Goal: Check status: Check status

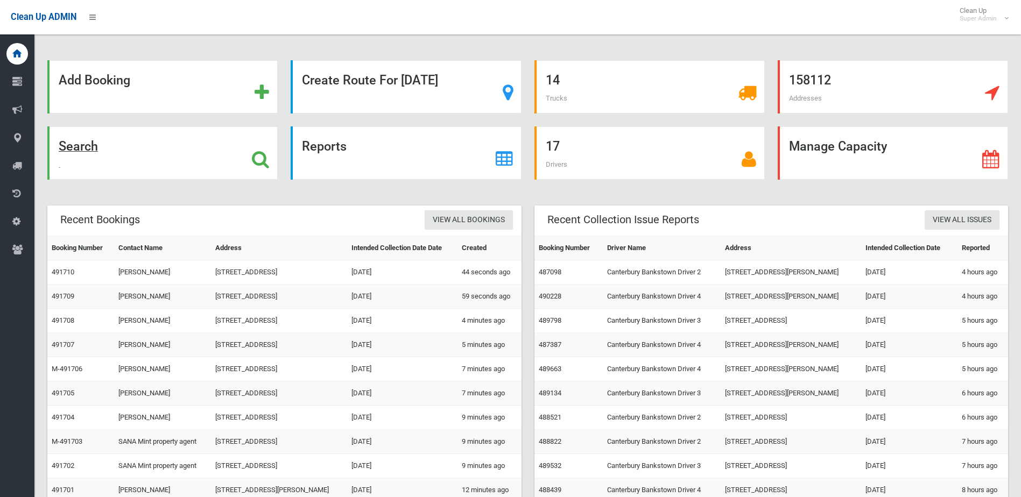
click at [118, 160] on div "Search" at bounding box center [162, 153] width 230 height 53
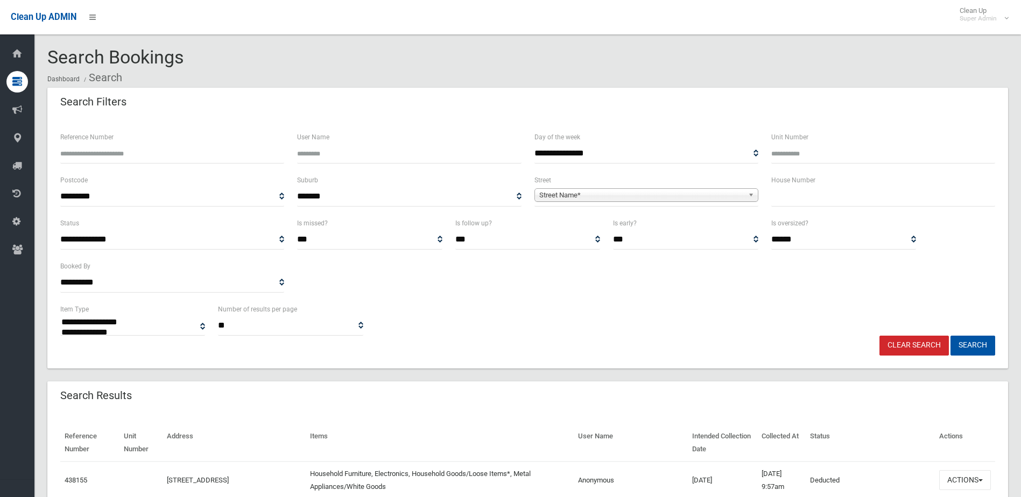
select select
click at [111, 162] on input "Reference Number" at bounding box center [172, 154] width 224 height 20
click at [824, 192] on input "text" at bounding box center [883, 197] width 224 height 20
type input "*"
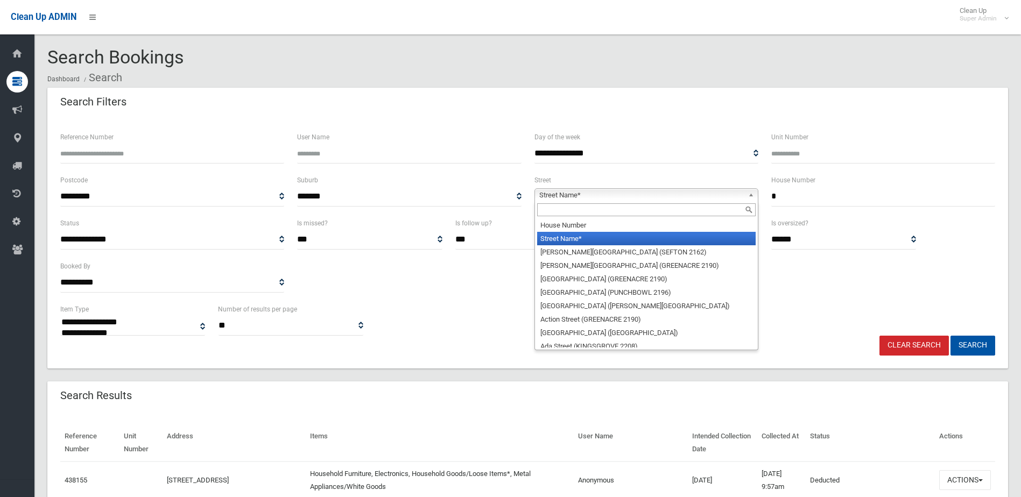
click at [647, 190] on span "Street Name*" at bounding box center [641, 195] width 205 height 13
click at [576, 215] on input "text" at bounding box center [646, 209] width 219 height 13
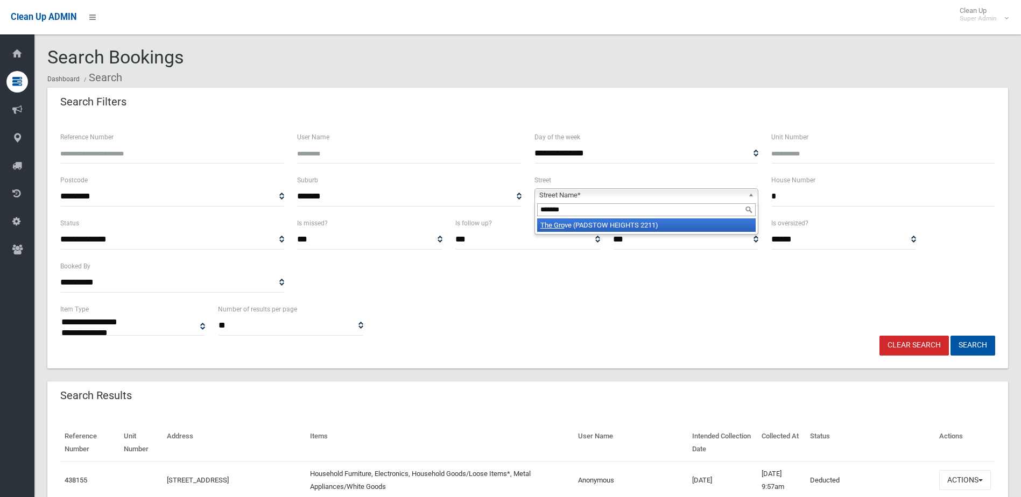
type input "*******"
click at [571, 225] on li "The Gro ve (PADSTOW HEIGHTS 2211)" at bounding box center [646, 225] width 219 height 13
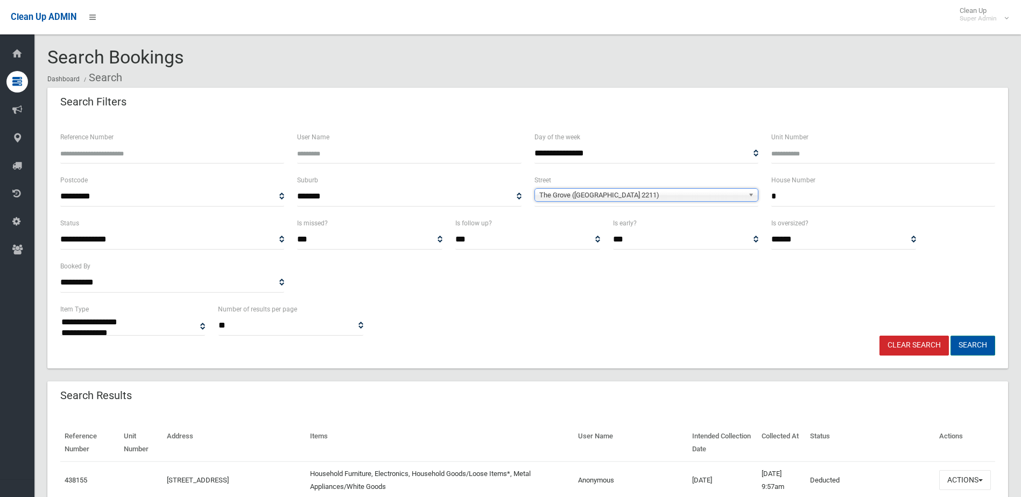
click at [981, 339] on button "Search" at bounding box center [973, 346] width 45 height 20
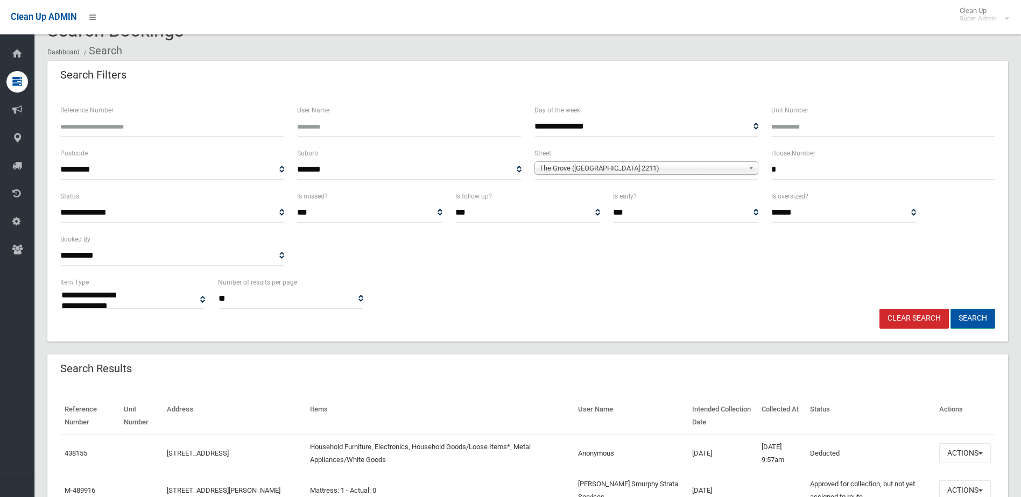
scroll to position [54, 0]
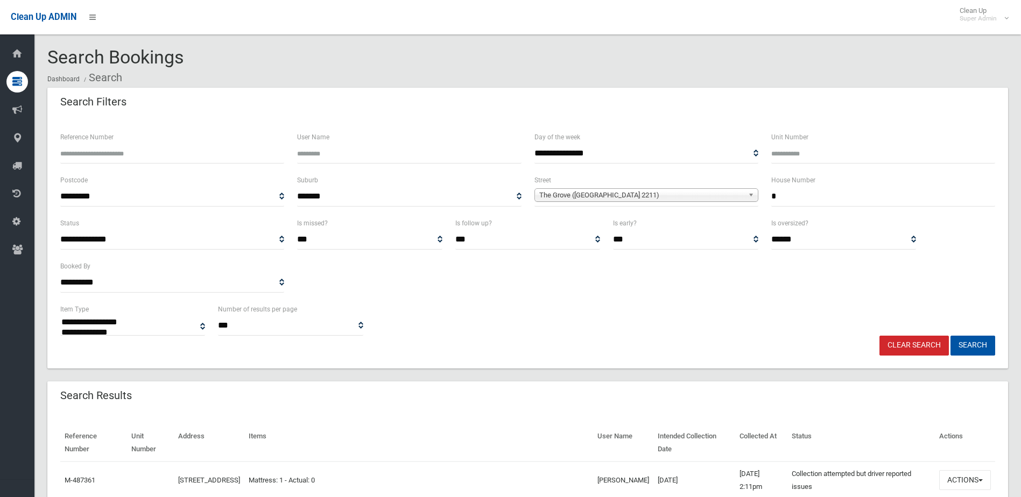
select select
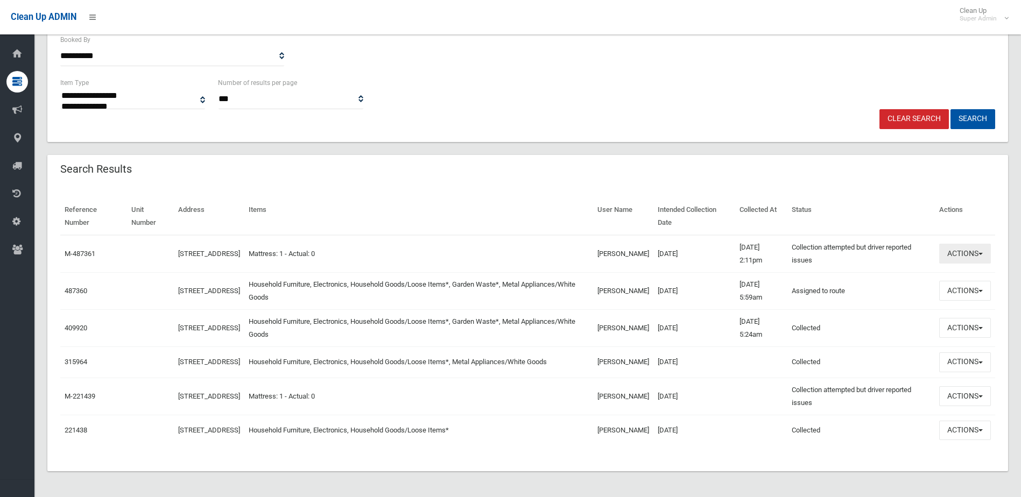
click at [949, 248] on button "Actions" at bounding box center [965, 254] width 52 height 20
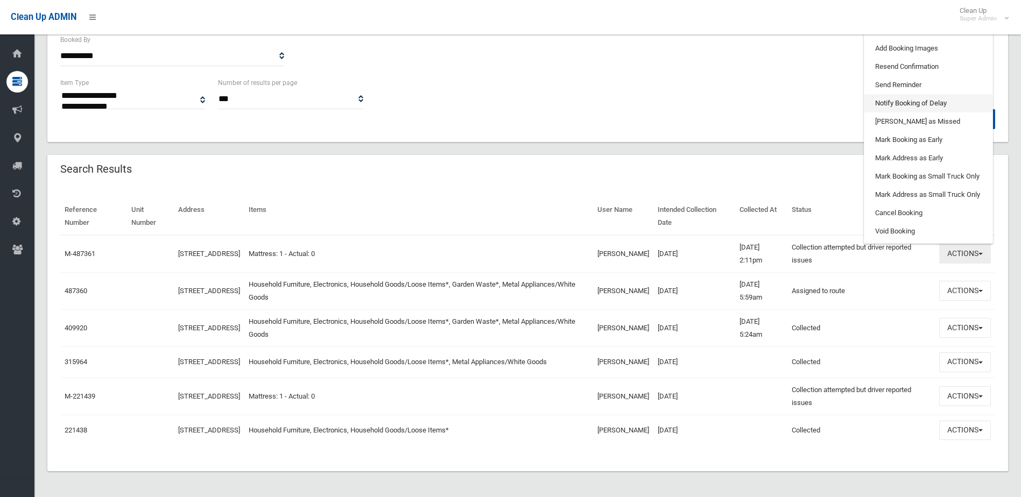
scroll to position [131, 0]
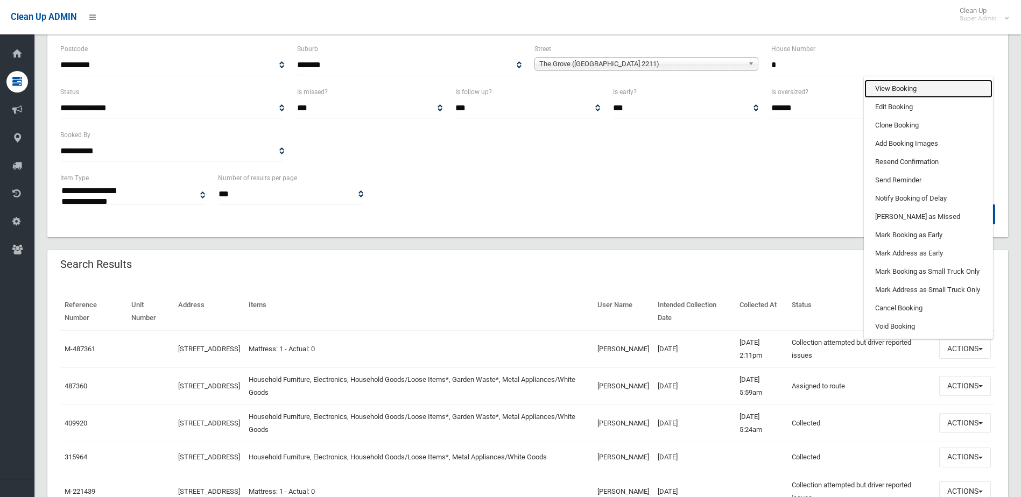
click at [906, 94] on link "View Booking" at bounding box center [929, 89] width 128 height 18
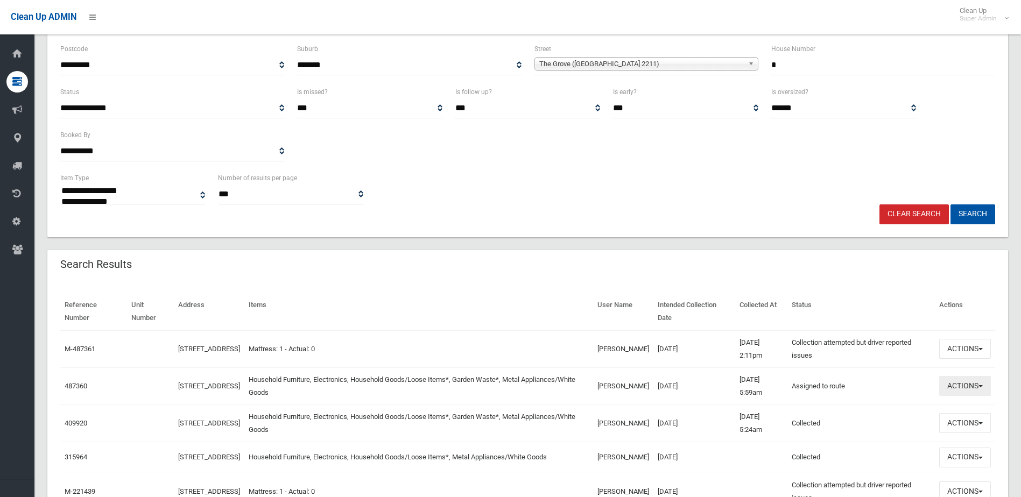
click at [943, 392] on button "Actions" at bounding box center [965, 386] width 52 height 20
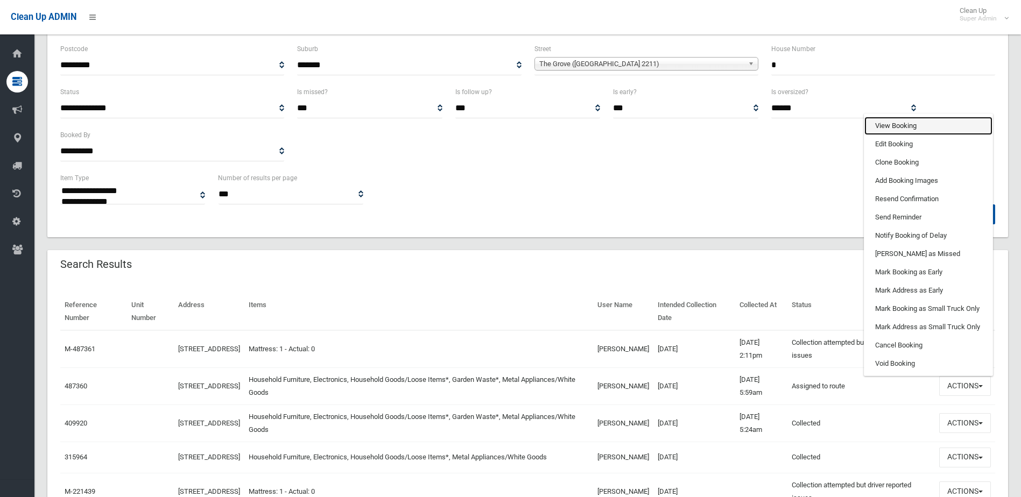
click at [923, 129] on link "View Booking" at bounding box center [929, 126] width 128 height 18
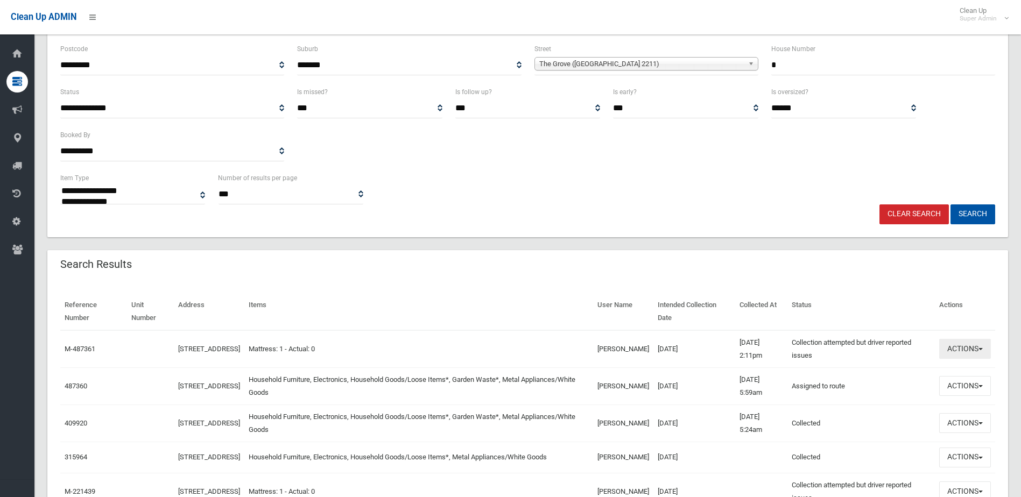
click at [974, 353] on button "Actions" at bounding box center [965, 349] width 52 height 20
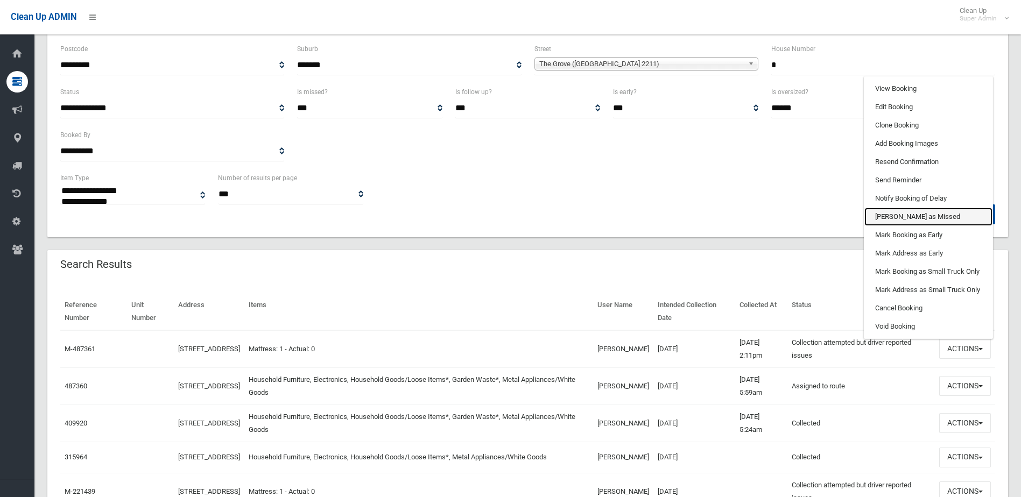
click at [929, 216] on link "[PERSON_NAME] as Missed" at bounding box center [929, 217] width 128 height 18
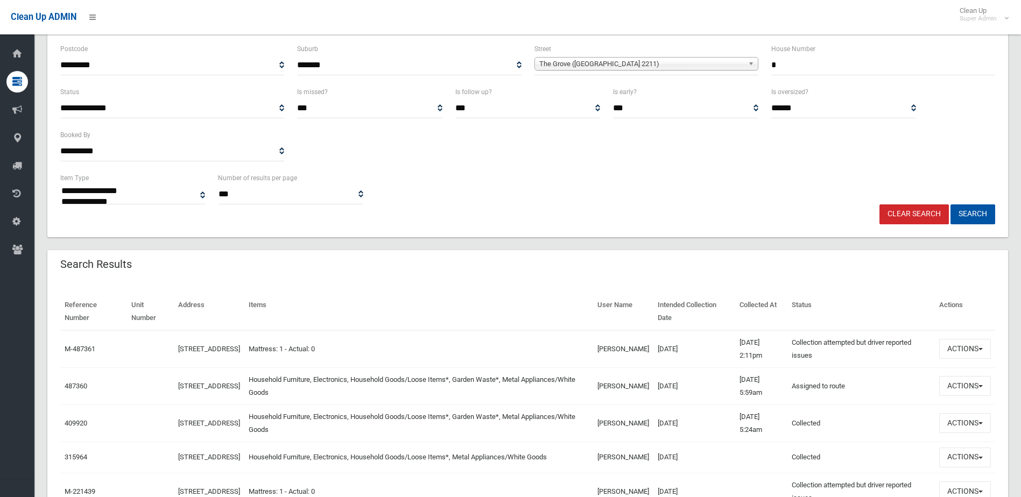
click at [943, 361] on td "Actions View Booking Edit Booking Clone Booking Add Booking Images Resend Confi…" at bounding box center [965, 350] width 60 height 38
click at [957, 341] on button "Actions" at bounding box center [965, 349] width 52 height 20
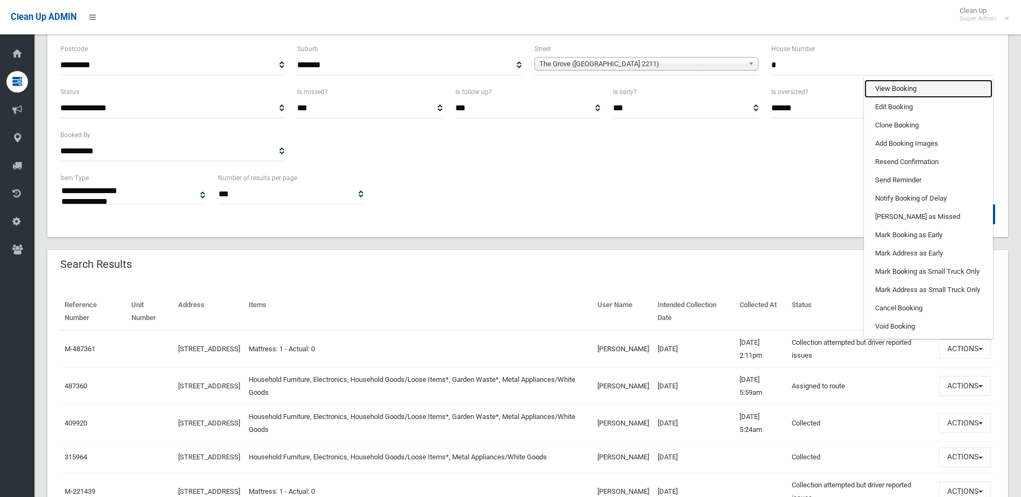
click at [880, 87] on link "View Booking" at bounding box center [929, 89] width 128 height 18
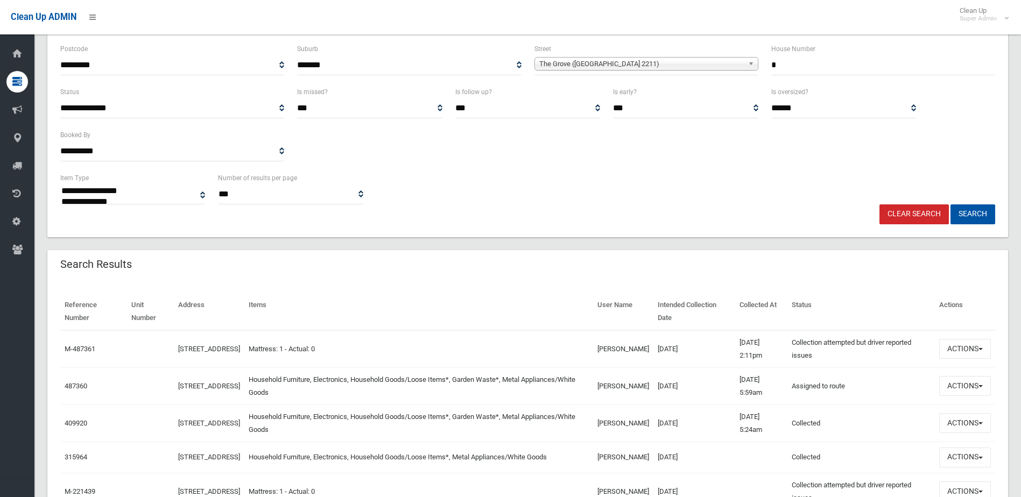
drag, startPoint x: 622, startPoint y: 387, endPoint x: 580, endPoint y: 375, distance: 43.5
click at [580, 375] on tr "487360 6 The Grove, PADSTOW HEIGHTS NSW 2211 Household Furniture, Electronics, …" at bounding box center [527, 386] width 935 height 37
drag, startPoint x: 580, startPoint y: 375, endPoint x: 705, endPoint y: 402, distance: 127.2
click at [705, 402] on td "[DATE]" at bounding box center [695, 386] width 82 height 37
drag, startPoint x: 692, startPoint y: 385, endPoint x: 581, endPoint y: 382, distance: 111.5
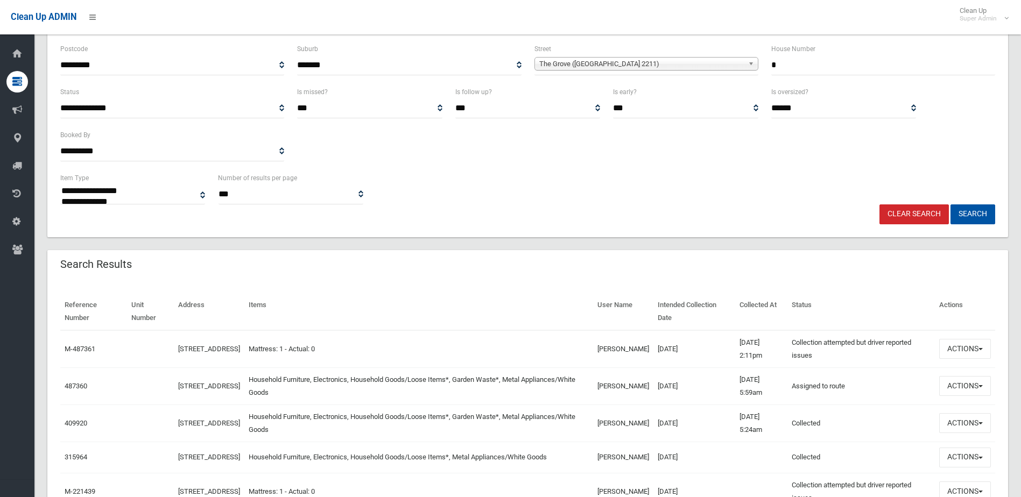
click at [581, 382] on tr "487360 6 The Grove, PADSTOW HEIGHTS NSW 2211 Household Furniture, Electronics, …" at bounding box center [527, 386] width 935 height 37
drag, startPoint x: 581, startPoint y: 382, endPoint x: 600, endPoint y: 381, distance: 18.9
click at [586, 381] on td "Household Furniture, Electronics, Household Goods/Loose Items*, Garden Waste*, …" at bounding box center [418, 386] width 349 height 37
click at [620, 384] on td "[PERSON_NAME]" at bounding box center [623, 386] width 60 height 37
click at [636, 383] on td "[PERSON_NAME]" at bounding box center [623, 386] width 60 height 37
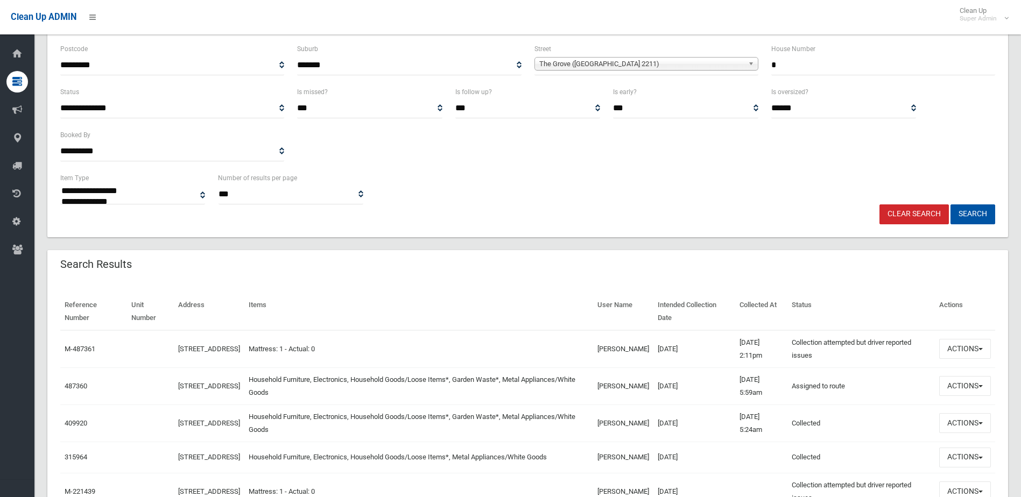
drag, startPoint x: 658, startPoint y: 391, endPoint x: 685, endPoint y: 387, distance: 26.6
click at [685, 387] on td "[DATE]" at bounding box center [695, 386] width 82 height 37
drag, startPoint x: 380, startPoint y: 347, endPoint x: 524, endPoint y: 348, distance: 144.8
click at [478, 342] on td "Mattress: 1 - Actual: 0" at bounding box center [418, 350] width 349 height 38
drag, startPoint x: 868, startPoint y: 353, endPoint x: 415, endPoint y: 321, distance: 453.9
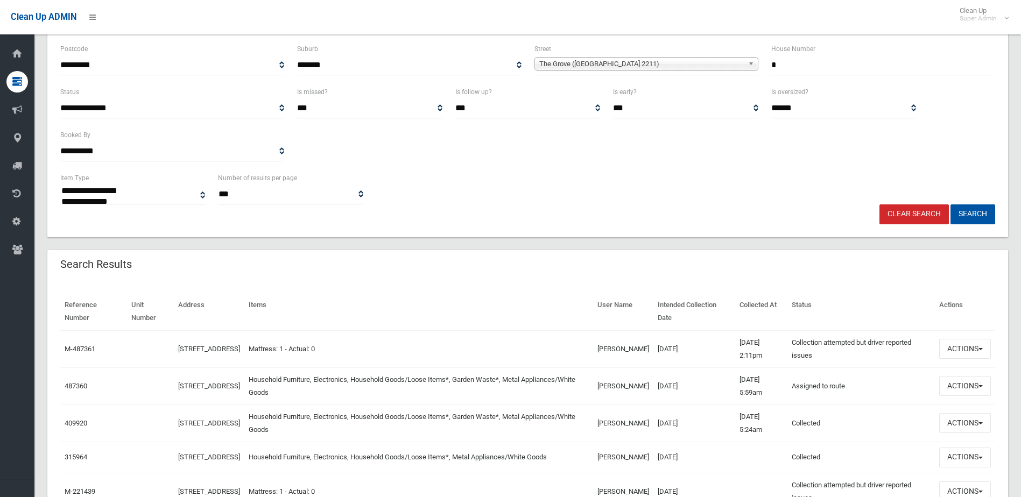
click at [415, 321] on table "Reference Number Unit Number Address Items User Name Intended Collection Date C…" at bounding box center [527, 417] width 935 height 248
drag, startPoint x: 415, startPoint y: 321, endPoint x: 401, endPoint y: 353, distance: 35.2
click at [401, 353] on td "Mattress: 1 - Actual: 0" at bounding box center [418, 350] width 349 height 38
drag, startPoint x: 380, startPoint y: 357, endPoint x: 346, endPoint y: 349, distance: 34.9
click at [346, 349] on td "Mattress: 1 - Actual: 0" at bounding box center [418, 350] width 349 height 38
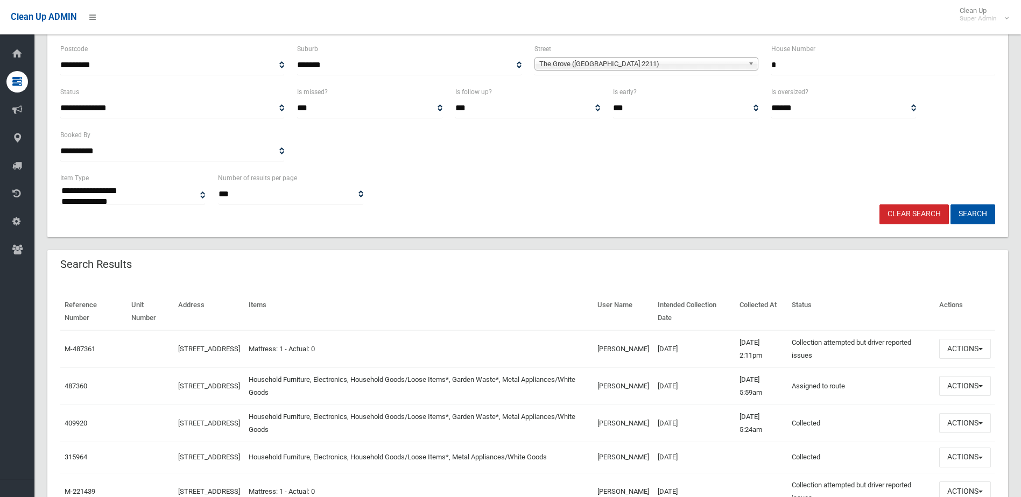
drag, startPoint x: 346, startPoint y: 349, endPoint x: 425, endPoint y: 333, distance: 80.2
click at [425, 333] on td "Mattress: 1 - Actual: 0" at bounding box center [418, 350] width 349 height 38
click at [965, 390] on button "Actions" at bounding box center [965, 386] width 52 height 20
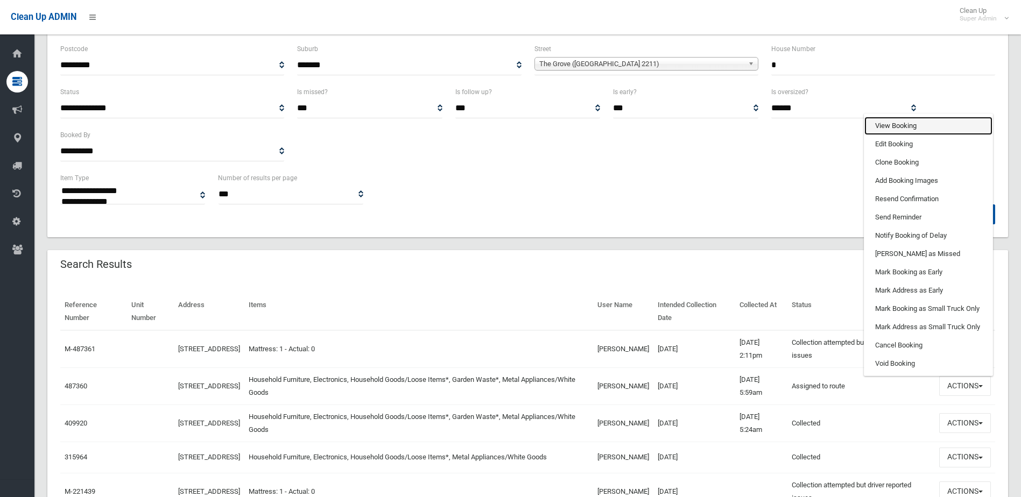
click at [931, 123] on link "View Booking" at bounding box center [929, 126] width 128 height 18
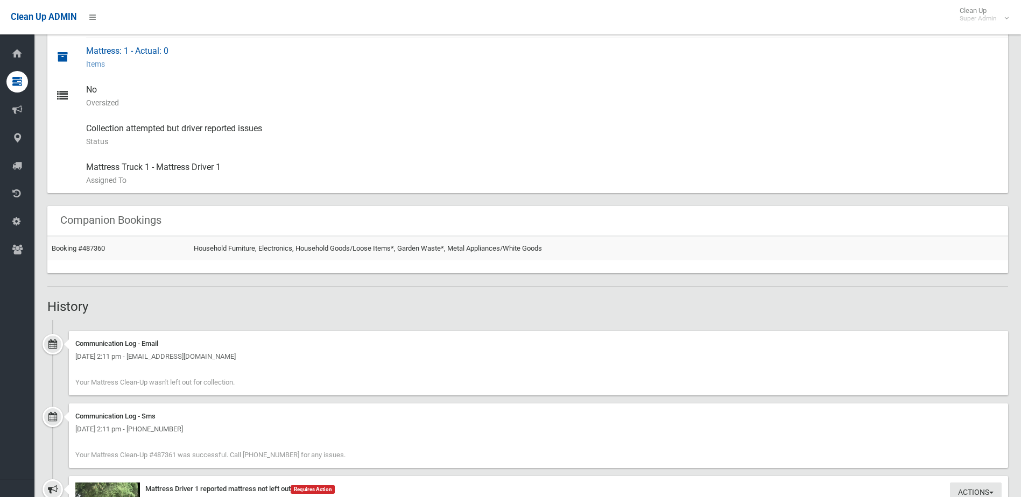
scroll to position [592, 0]
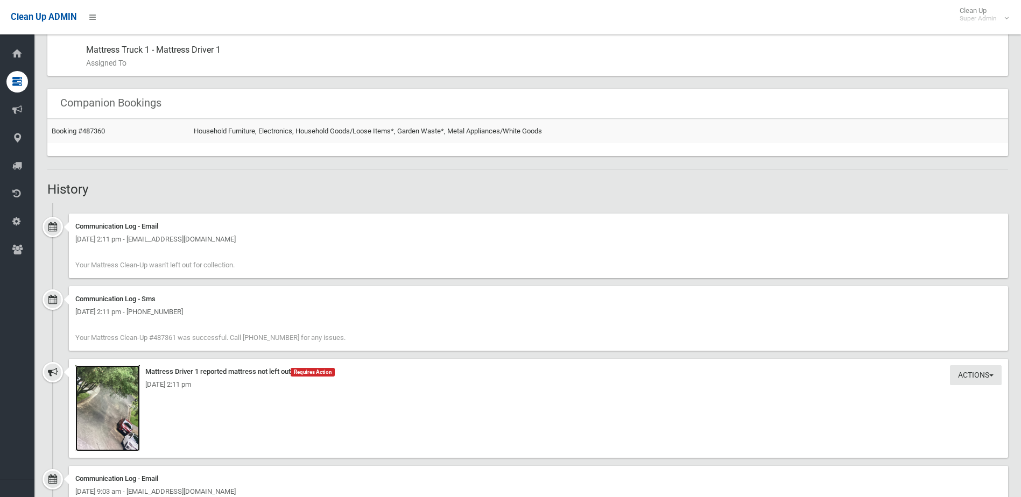
click at [129, 419] on img at bounding box center [107, 409] width 65 height 86
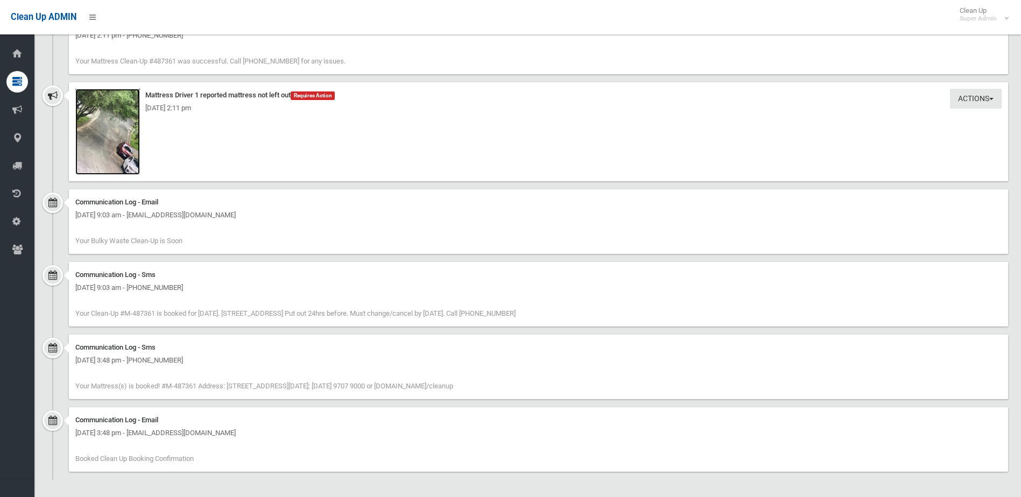
scroll to position [871, 0]
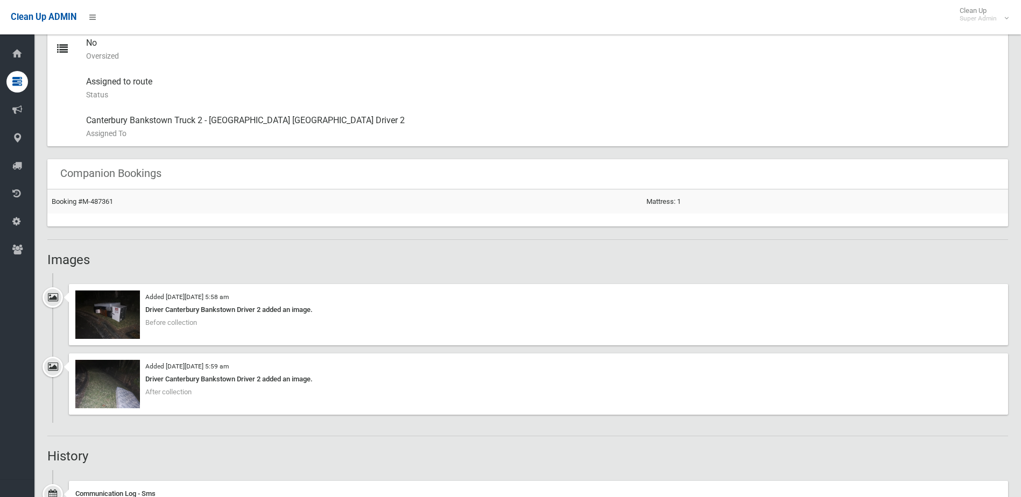
scroll to position [592, 0]
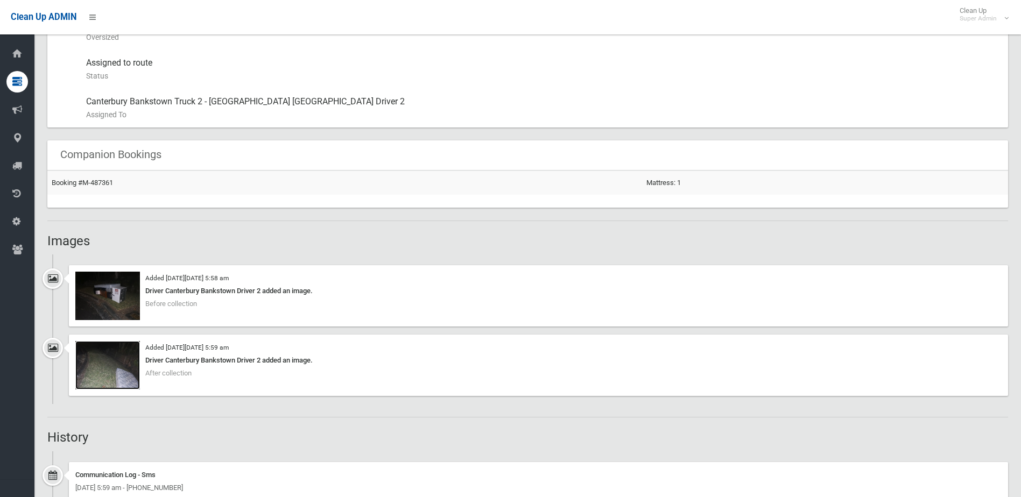
click at [132, 368] on img at bounding box center [107, 365] width 65 height 48
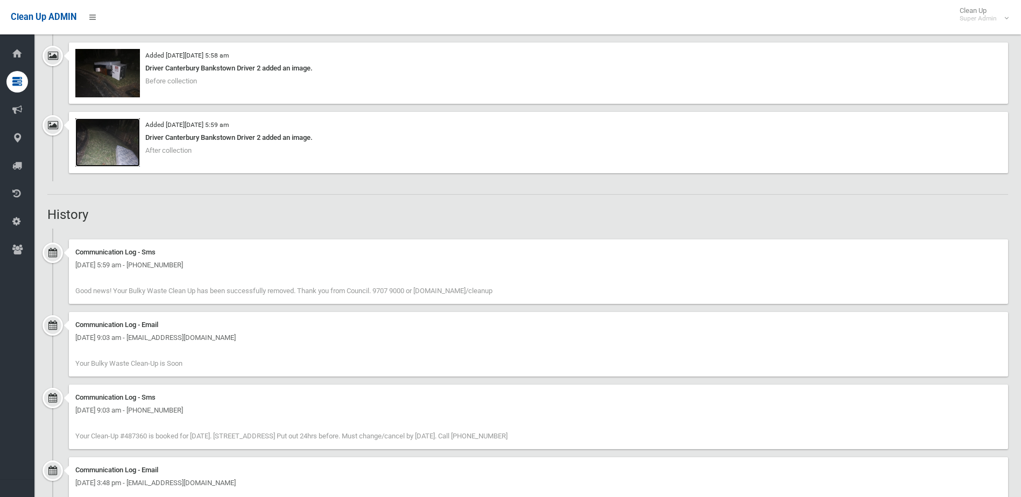
scroll to position [940, 0]
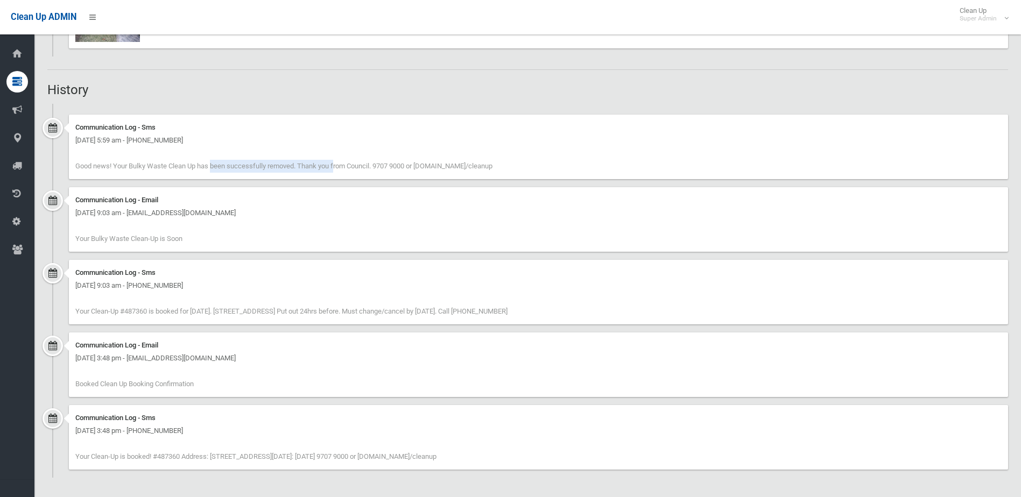
drag, startPoint x: 266, startPoint y: 171, endPoint x: 139, endPoint y: 173, distance: 127.1
click at [139, 173] on div "Communication Log - Sms Thursday 9th October 2025 - 5:59 am - +61421253755 Good…" at bounding box center [538, 147] width 939 height 65
drag, startPoint x: 139, startPoint y: 173, endPoint x: 328, endPoint y: 298, distance: 226.2
click at [328, 298] on div "Communication Log - Sms Saturday 4th October 2025 - 9:03 am - +61421253755 Your…" at bounding box center [538, 292] width 939 height 65
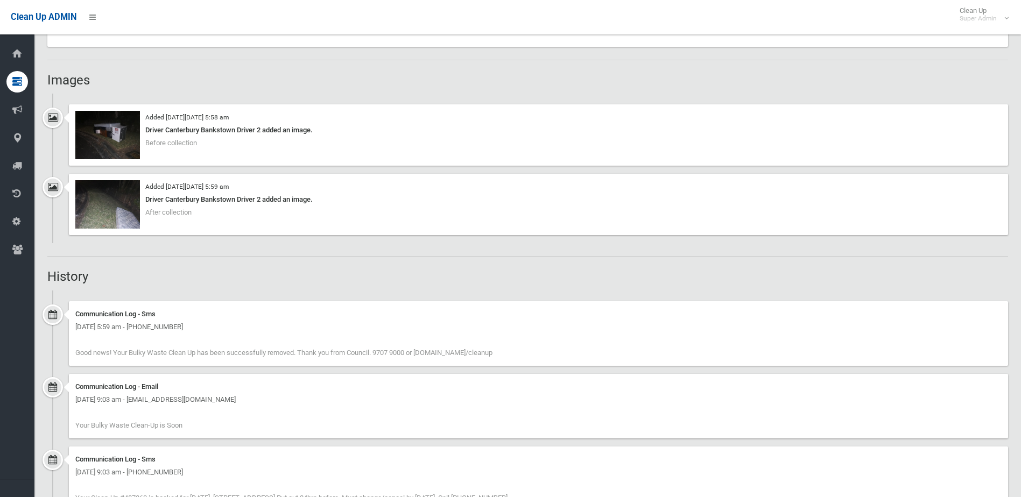
scroll to position [778, 0]
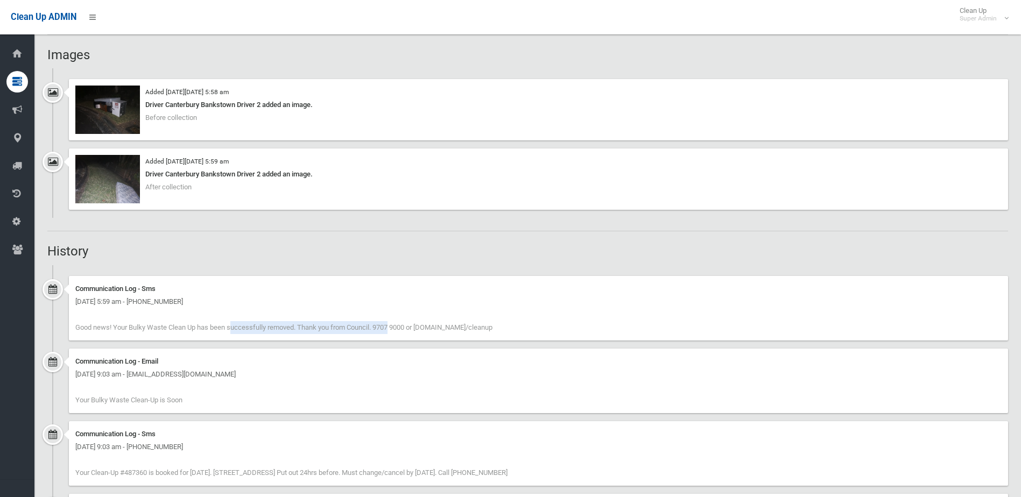
drag, startPoint x: 200, startPoint y: 317, endPoint x: 325, endPoint y: 330, distance: 125.6
click at [325, 330] on span "Good news! Your Bulky Waste Clean Up has been successfully removed. Thank you f…" at bounding box center [283, 328] width 417 height 8
drag, startPoint x: 325, startPoint y: 330, endPoint x: 358, endPoint y: 346, distance: 36.6
click at [358, 346] on div "Communication Log - Sms Thursday 9th October 2025 - 5:59 am - +61421253755 Good…" at bounding box center [527, 312] width 961 height 73
drag, startPoint x: 499, startPoint y: 329, endPoint x: 223, endPoint y: 268, distance: 282.4
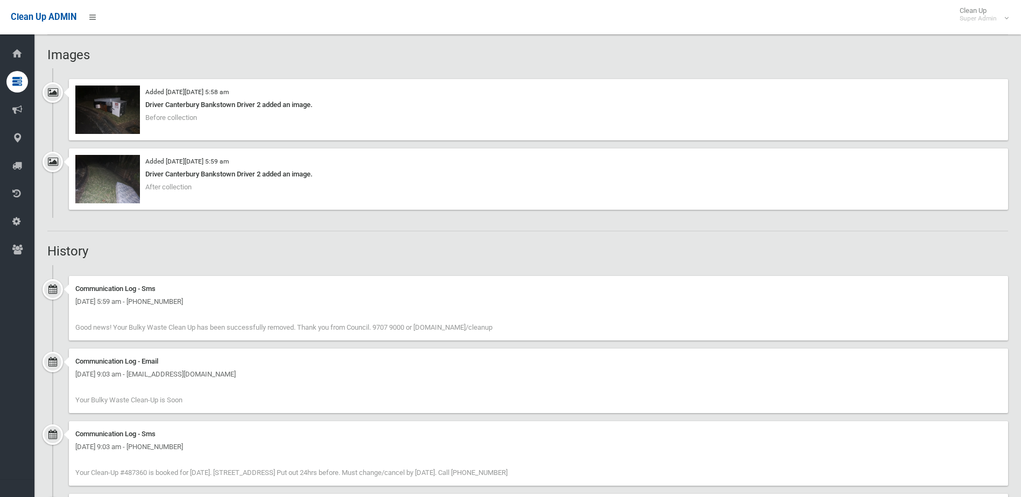
click at [223, 268] on ul "Communication Log - Sms Thursday 9th October 2025 - 5:59 am - +61421253755 Good…" at bounding box center [527, 452] width 961 height 374
drag, startPoint x: 223, startPoint y: 268, endPoint x: 469, endPoint y: 305, distance: 249.3
click at [469, 305] on div "[DATE] 5:59 am - [PHONE_NUMBER]" at bounding box center [538, 302] width 927 height 13
drag, startPoint x: 492, startPoint y: 334, endPoint x: 201, endPoint y: 277, distance: 296.2
click at [201, 277] on div "Communication Log - Sms Thursday 9th October 2025 - 5:59 am - +61421253755 Good…" at bounding box center [538, 308] width 939 height 65
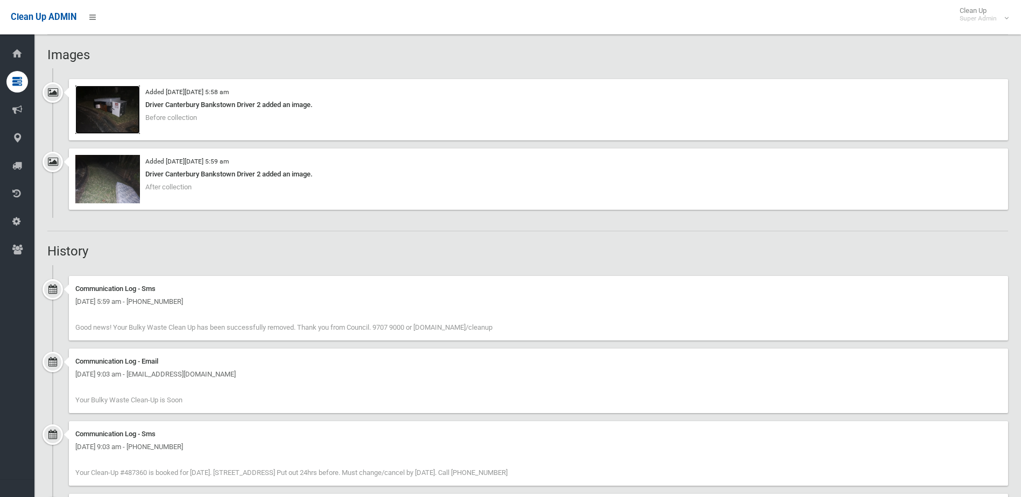
click at [136, 121] on img at bounding box center [107, 110] width 65 height 48
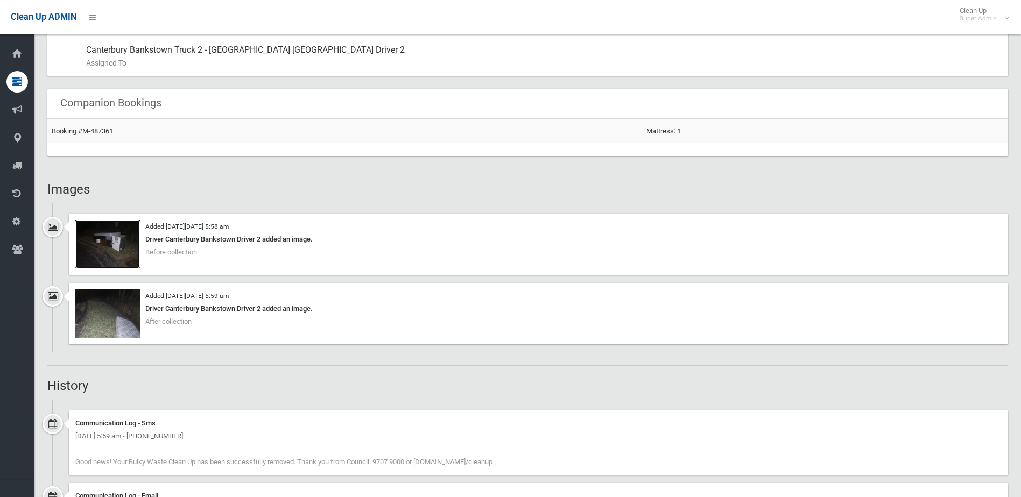
scroll to position [563, 0]
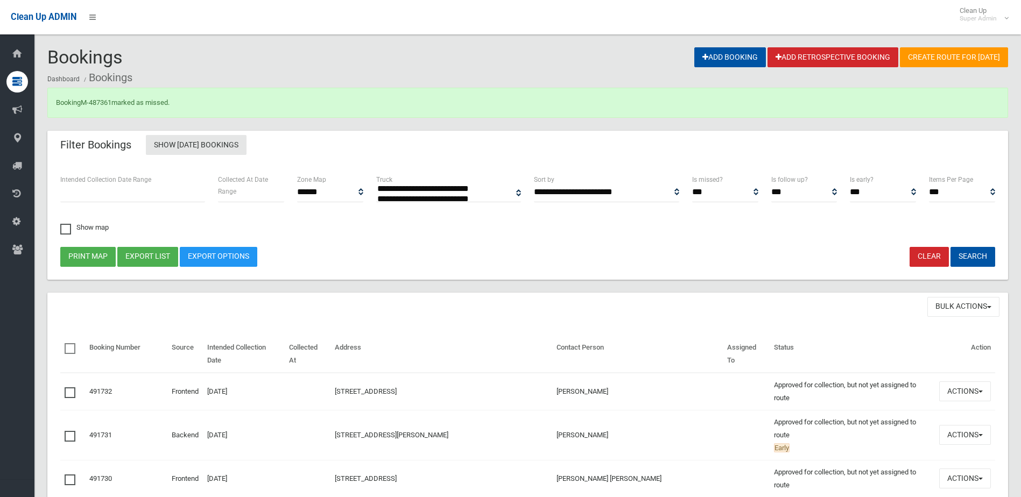
select select
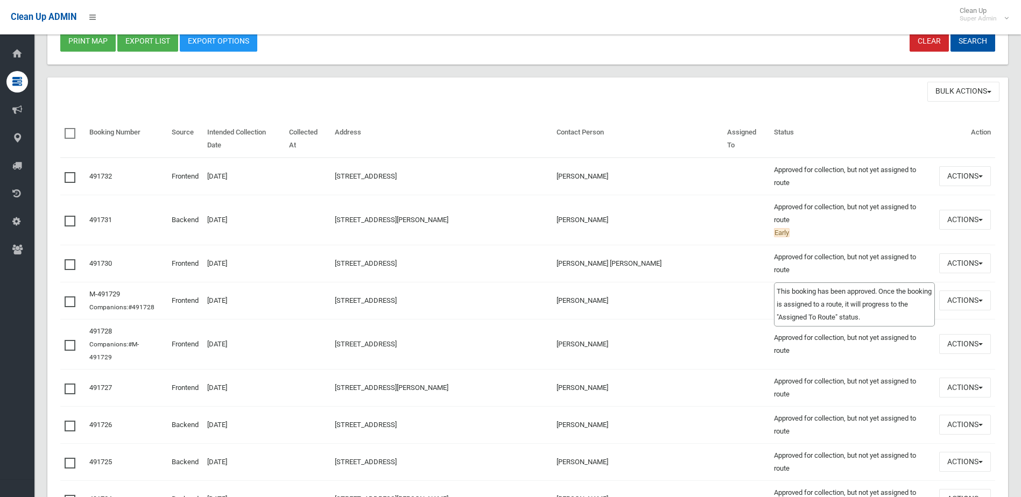
scroll to position [215, 0]
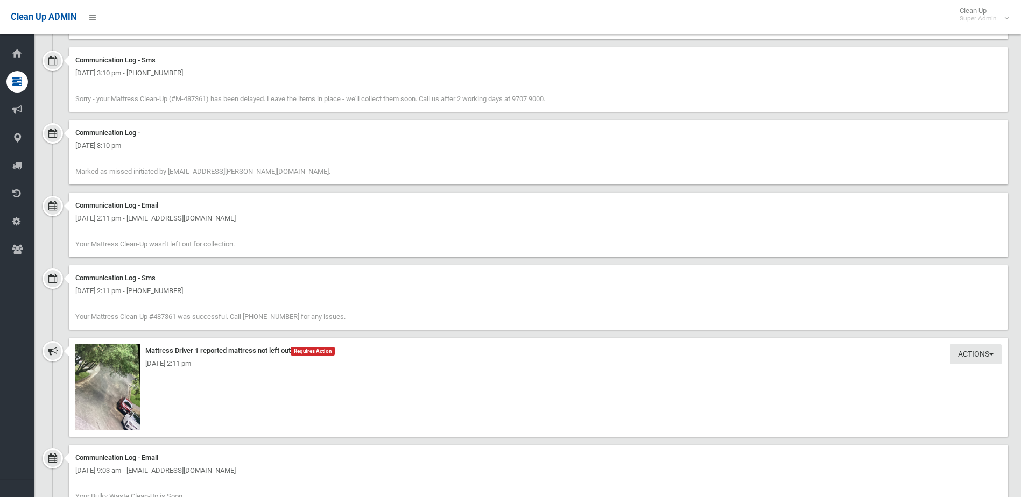
scroll to position [969, 0]
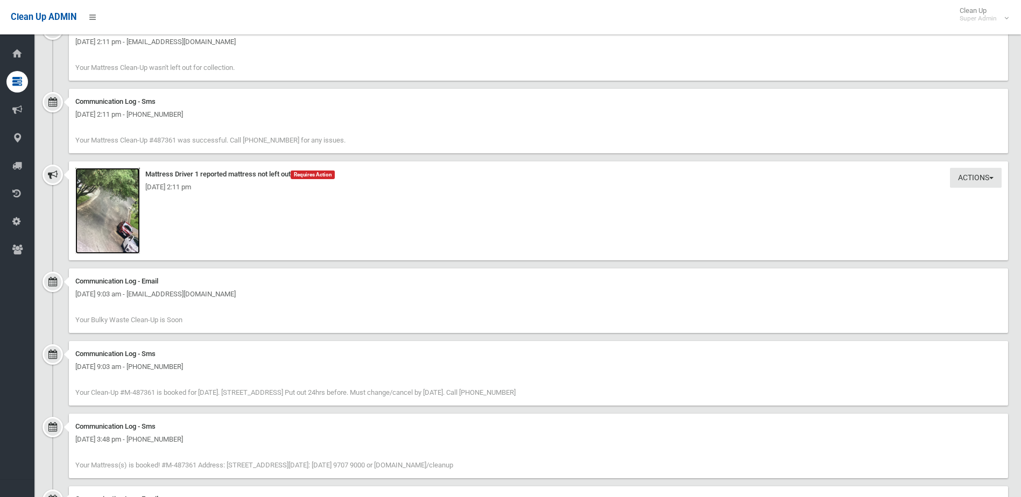
click at [114, 240] on img at bounding box center [107, 211] width 65 height 86
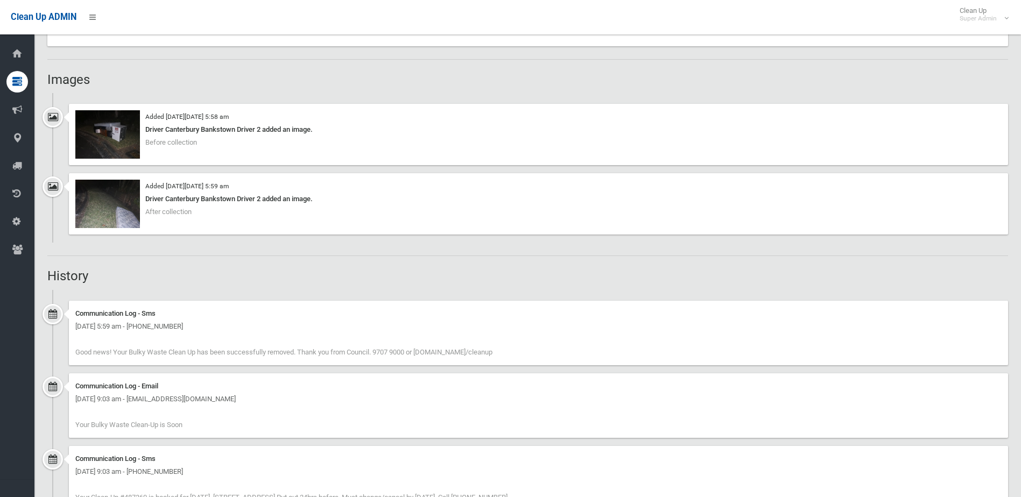
scroll to position [940, 0]
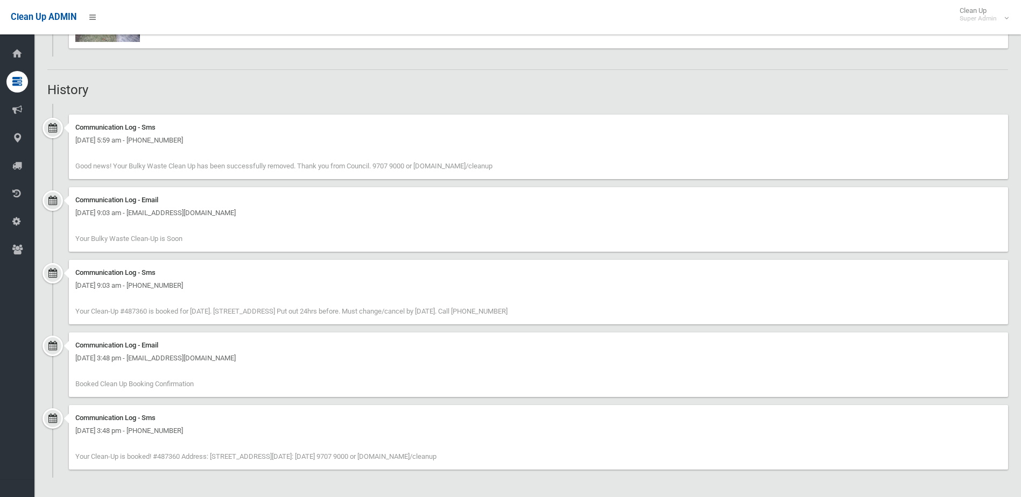
drag, startPoint x: 79, startPoint y: 163, endPoint x: 511, endPoint y: 171, distance: 432.9
click at [511, 171] on div "Communication Log - Sms [DATE] 5:59 am - [PHONE_NUMBER] Good news! Your Bulky W…" at bounding box center [538, 147] width 939 height 65
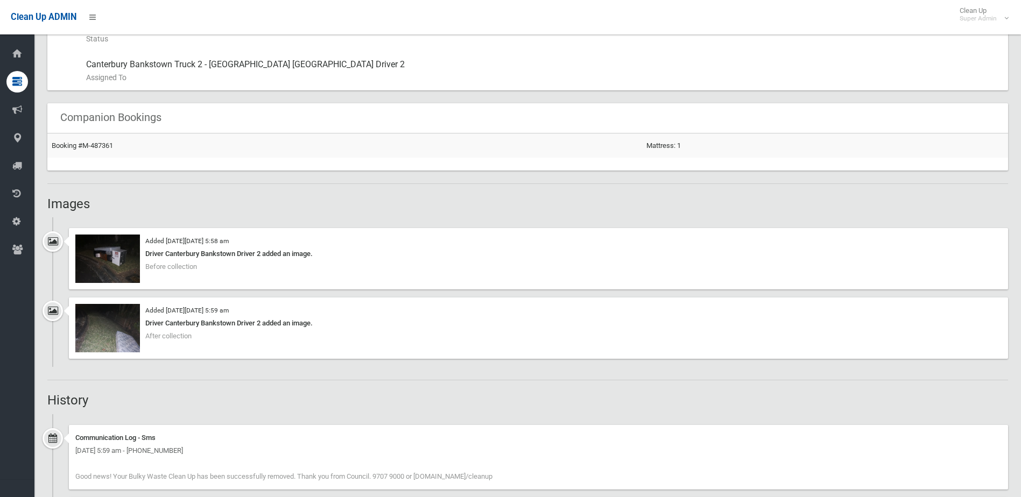
scroll to position [509, 0]
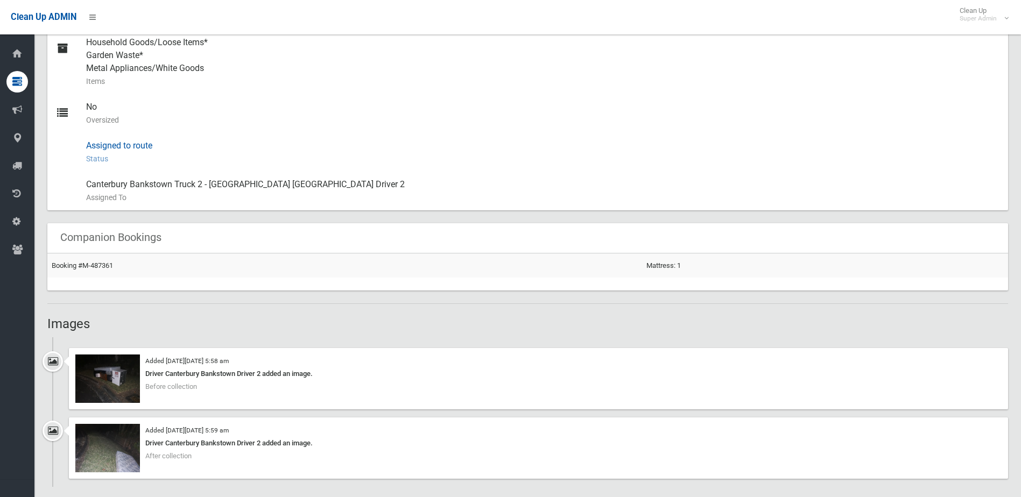
drag, startPoint x: 188, startPoint y: 159, endPoint x: 74, endPoint y: 147, distance: 114.8
click at [74, 147] on link "Assigned to route Status This booking has been assigned to a route on its booki…" at bounding box center [527, 152] width 961 height 39
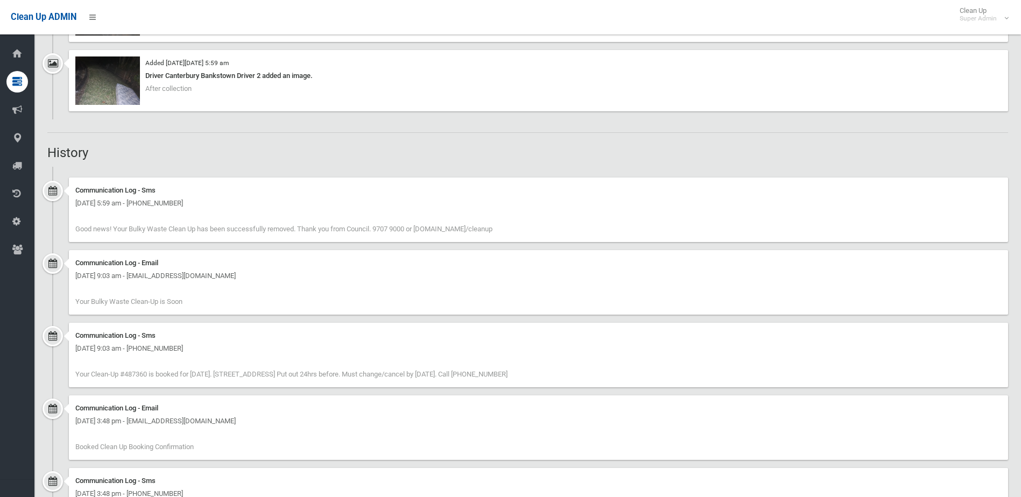
scroll to position [778, 0]
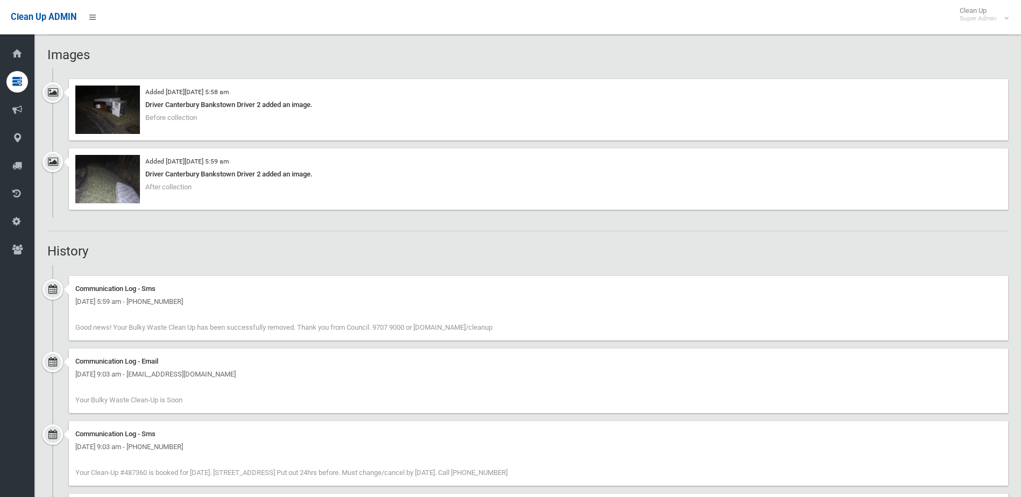
drag, startPoint x: 993, startPoint y: 52, endPoint x: 994, endPoint y: 59, distance: 7.7
click at [993, 52] on h2 "Images" at bounding box center [527, 55] width 961 height 14
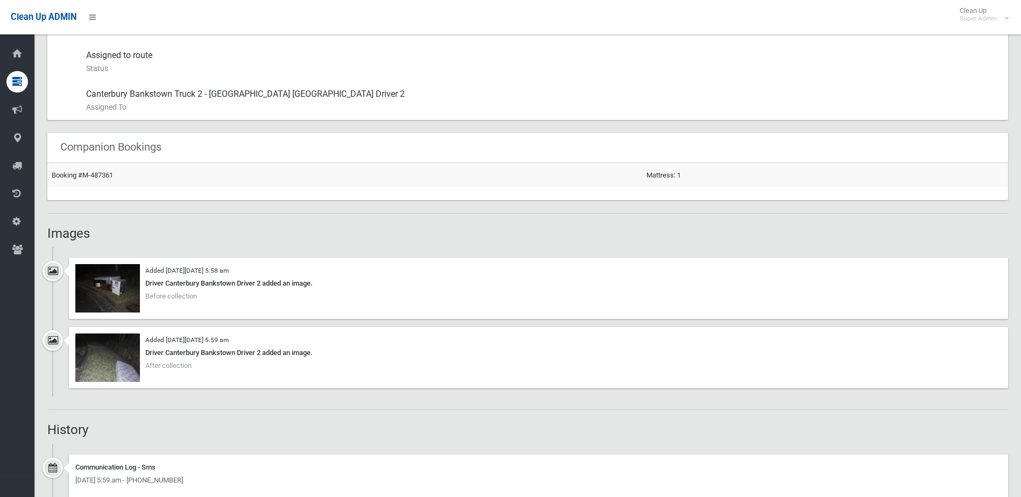
scroll to position [617, 0]
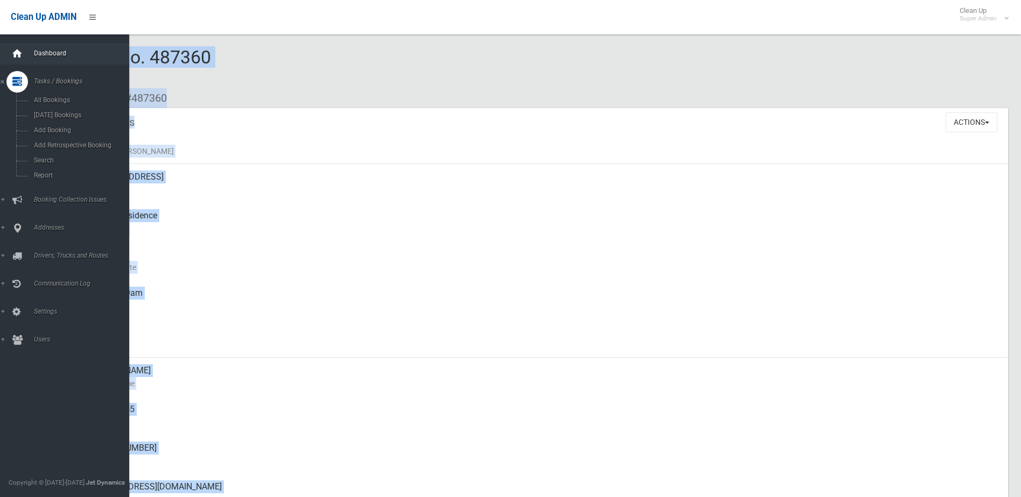
drag, startPoint x: 250, startPoint y: 62, endPoint x: 26, endPoint y: 50, distance: 224.3
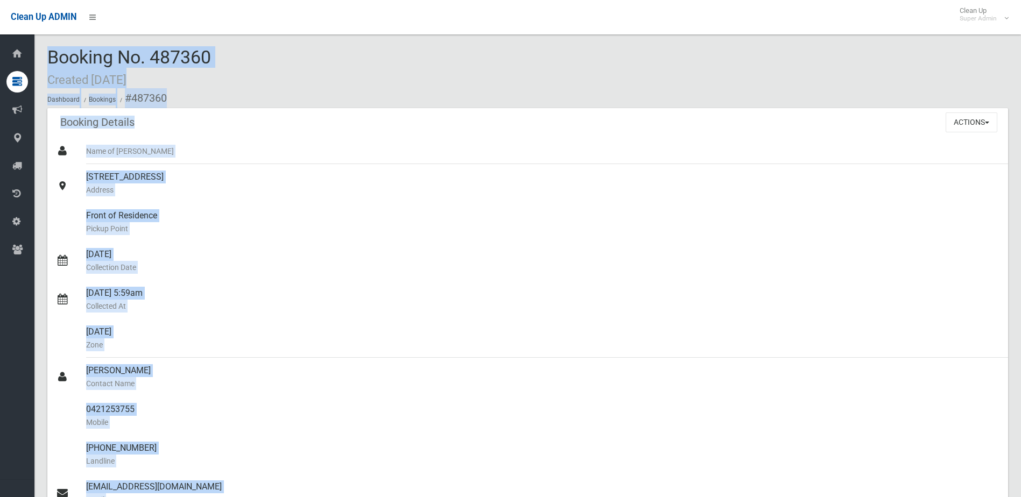
click at [284, 96] on ol "Dashboard Bookings #487360" at bounding box center [527, 98] width 961 height 20
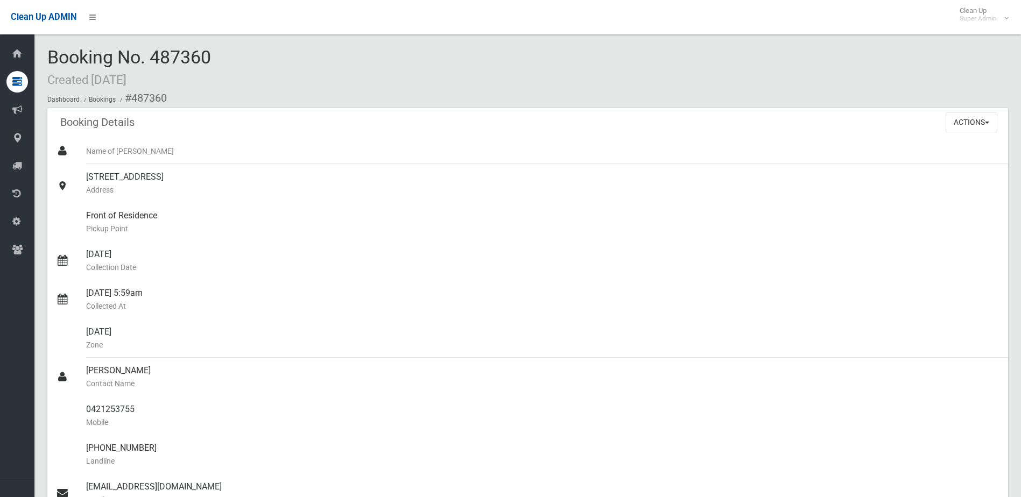
drag, startPoint x: 252, startPoint y: 61, endPoint x: 45, endPoint y: 57, distance: 207.3
copy span "Booking No. 487360"
